Goal: Information Seeking & Learning: Learn about a topic

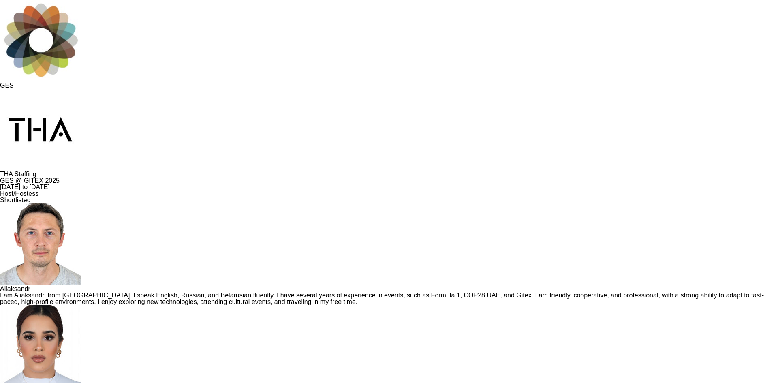
scroll to position [243, 0]
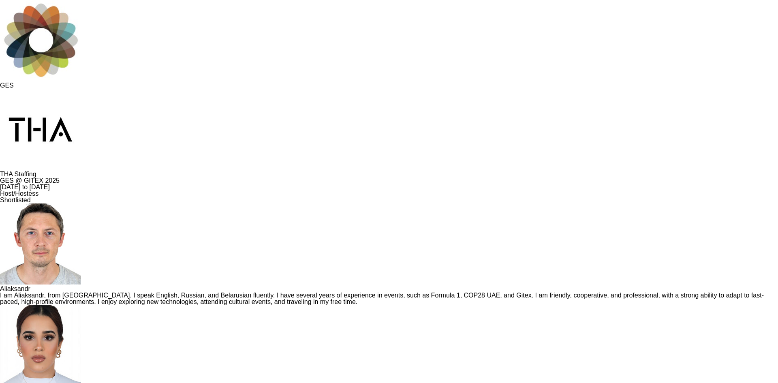
scroll to position [40, 0]
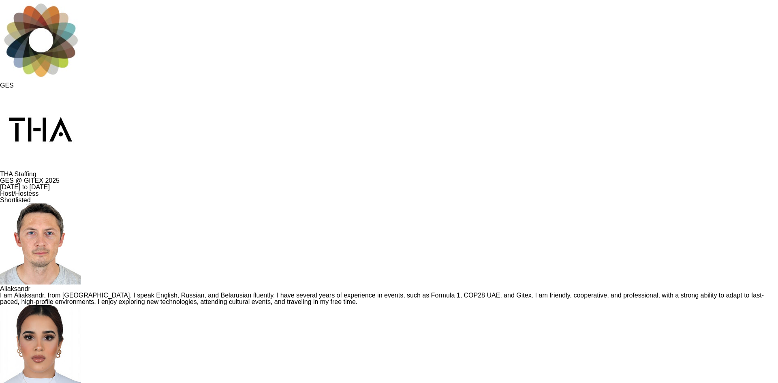
click at [460, 197] on div "Shortlisted" at bounding box center [389, 200] width 778 height 6
